Goal: Obtain resource: Download file/media

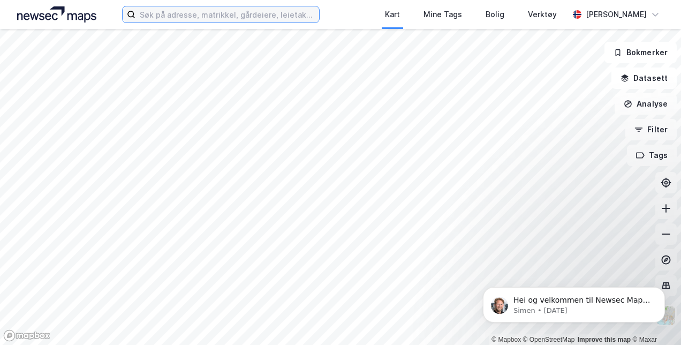
click at [218, 16] on input at bounding box center [226, 14] width 183 height 16
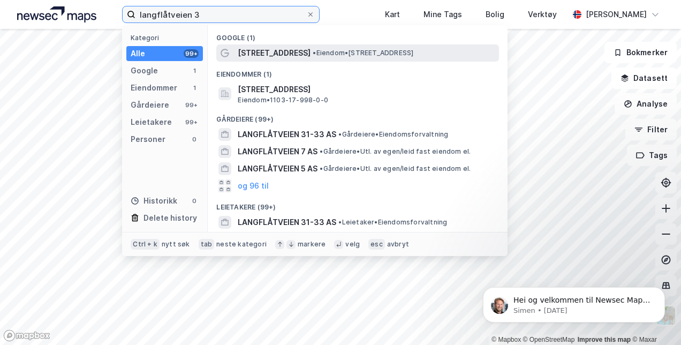
type input "langflåtveien 3"
click at [357, 50] on span "• Eiendom • [STREET_ADDRESS]" at bounding box center [363, 53] width 101 height 9
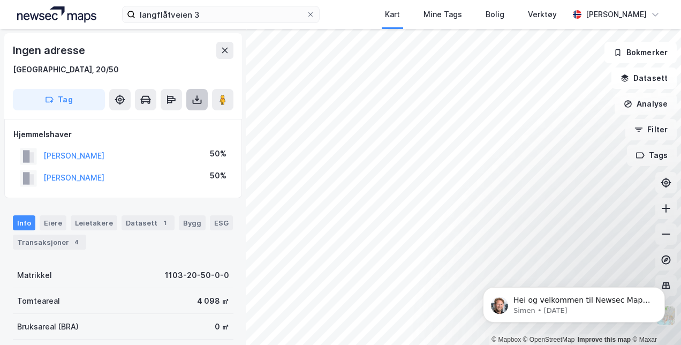
click at [196, 100] on icon at bounding box center [197, 100] width 4 height 3
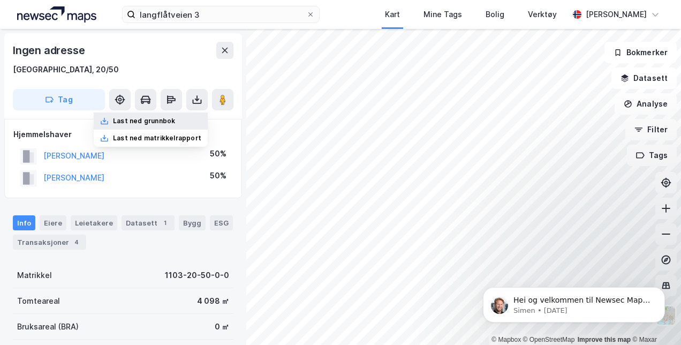
click at [155, 121] on div "Last ned grunnbok" at bounding box center [144, 121] width 62 height 9
